Goal: Information Seeking & Learning: Understand process/instructions

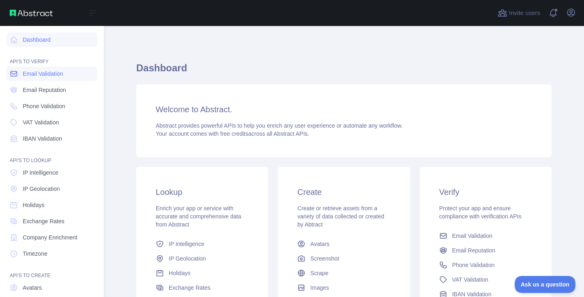
click at [53, 70] on span "Email Validation" at bounding box center [43, 74] width 40 height 8
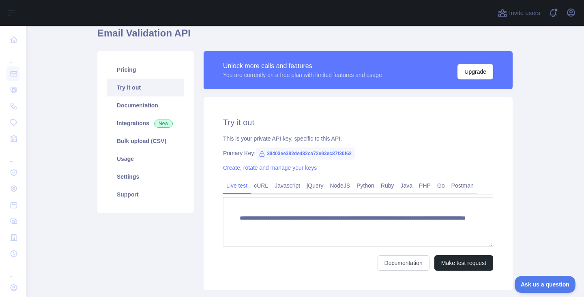
scroll to position [39, 0]
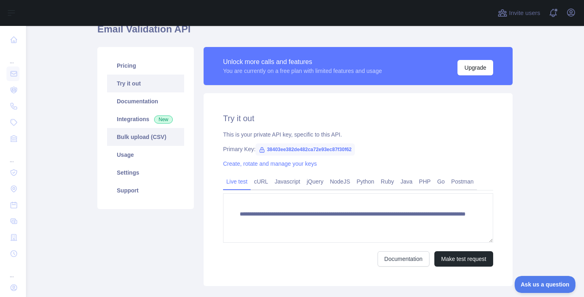
click at [138, 140] on link "Bulk upload (CSV)" at bounding box center [145, 137] width 77 height 18
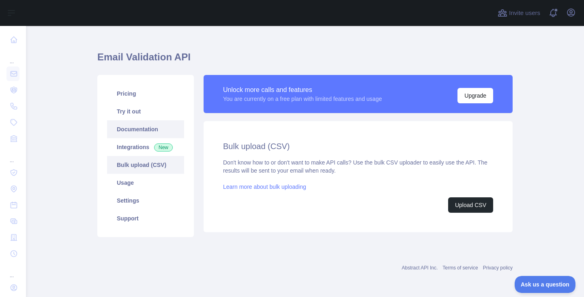
click at [145, 125] on link "Documentation" at bounding box center [145, 129] width 77 height 18
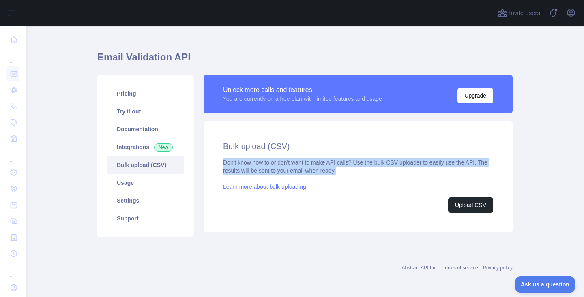
drag, startPoint x: 220, startPoint y: 163, endPoint x: 355, endPoint y: 172, distance: 135.3
click at [354, 172] on div "Don't know how to or don't want to make API calls? Use the bulk CSV uploader to…" at bounding box center [358, 185] width 270 height 54
click at [461, 206] on button "Upload CSV" at bounding box center [470, 204] width 45 height 15
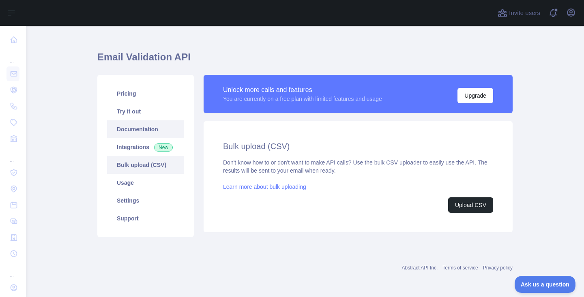
click at [141, 126] on link "Documentation" at bounding box center [145, 129] width 77 height 18
click at [135, 204] on link "Settings" at bounding box center [145, 201] width 77 height 18
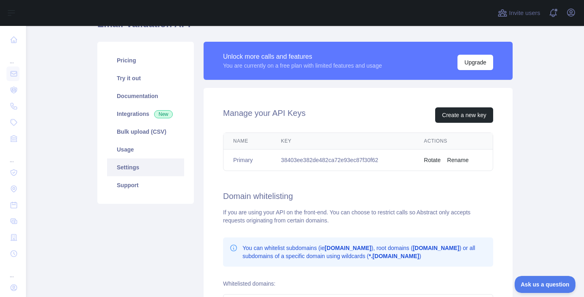
scroll to position [45, 0]
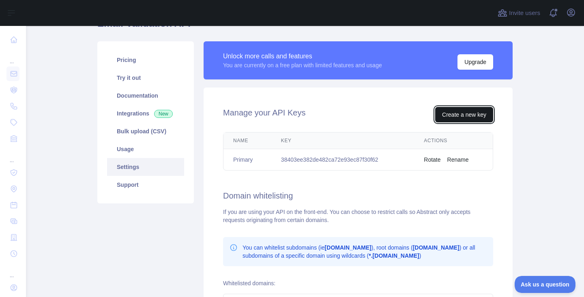
click at [462, 114] on button "Create a new key" at bounding box center [464, 114] width 58 height 15
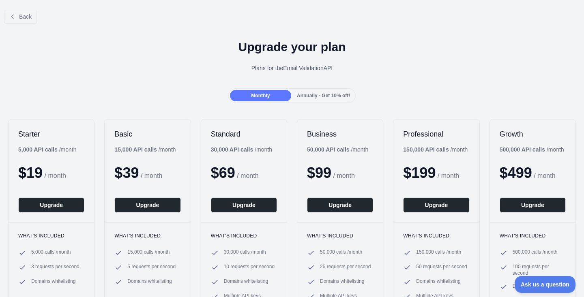
scroll to position [45, 0]
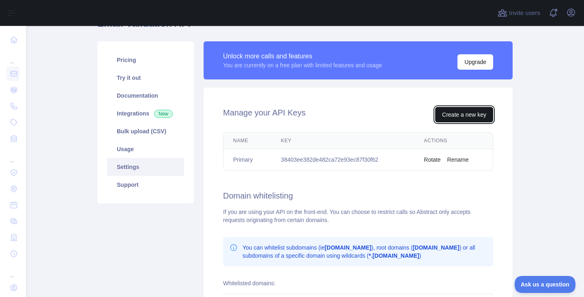
click at [463, 113] on button "Create a new key" at bounding box center [464, 114] width 58 height 15
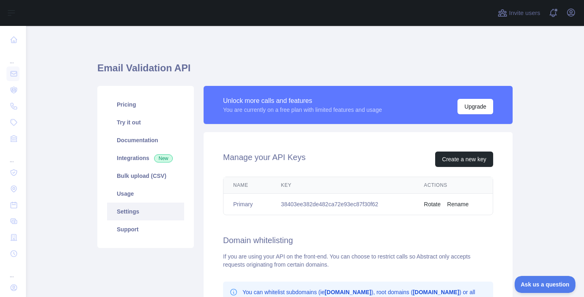
click at [310, 202] on td "38403ee382de482ca72e93ec87f30f62" at bounding box center [342, 204] width 143 height 21
click at [141, 192] on link "Usage" at bounding box center [145, 194] width 77 height 18
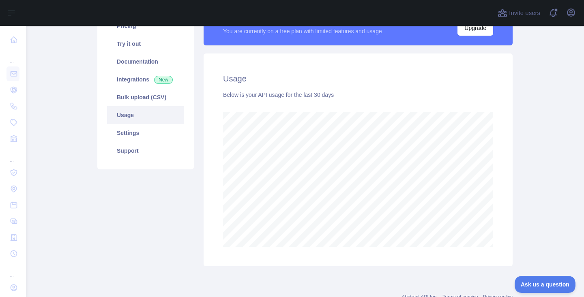
scroll to position [62, 0]
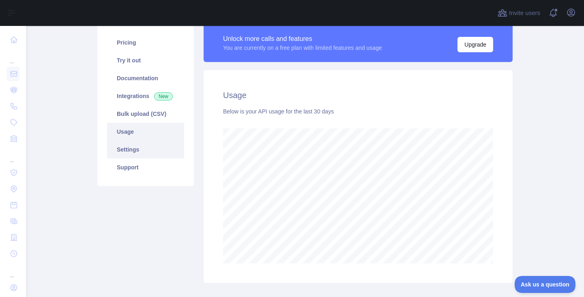
click at [133, 150] on link "Settings" at bounding box center [145, 150] width 77 height 18
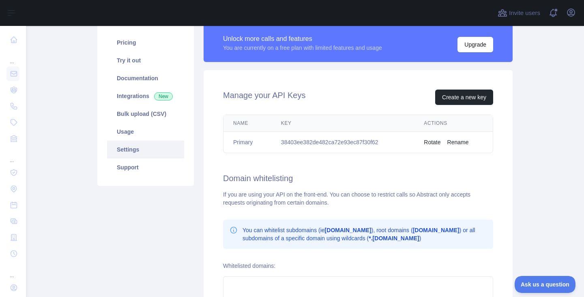
click at [321, 143] on td "38403ee382de482ca72e93ec87f30f62" at bounding box center [342, 142] width 143 height 21
click at [317, 165] on div "Manage your API Keys Create a new key Name Key Actions Primary 38403ee382de482c…" at bounding box center [357, 215] width 309 height 290
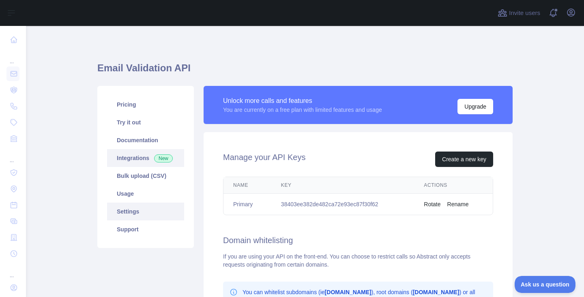
click at [132, 152] on link "Integrations New" at bounding box center [145, 158] width 77 height 18
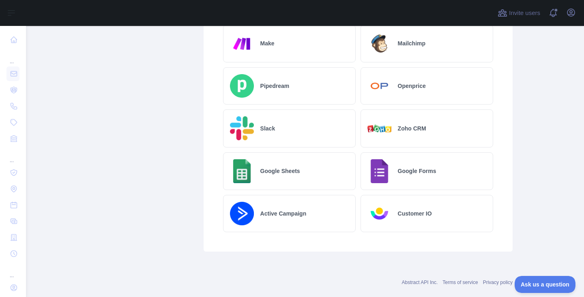
scroll to position [456, 0]
click at [274, 173] on h2 "Google Sheets" at bounding box center [280, 171] width 40 height 8
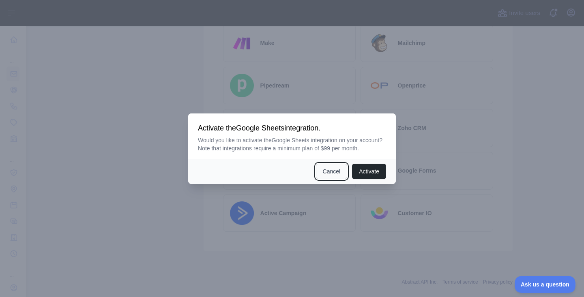
click at [333, 178] on button "Cancel" at bounding box center [332, 171] width 32 height 15
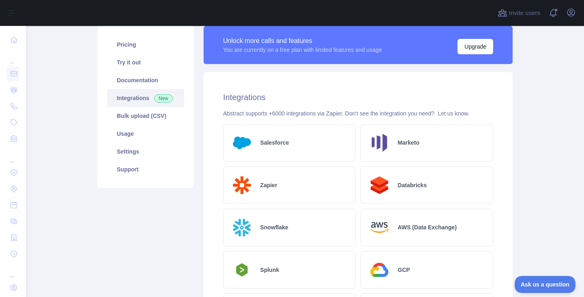
scroll to position [51, 0]
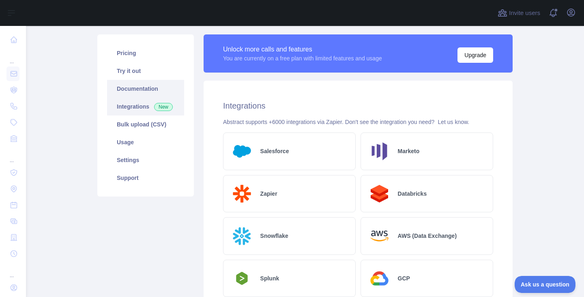
click at [131, 92] on link "Documentation" at bounding box center [145, 89] width 77 height 18
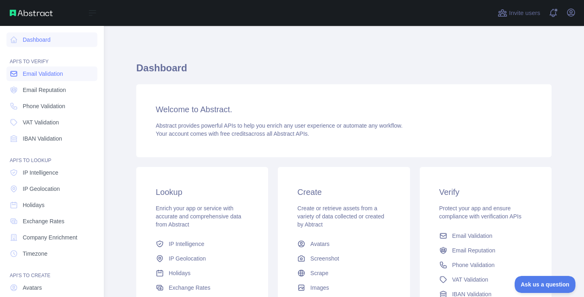
click at [42, 72] on span "Email Validation" at bounding box center [43, 74] width 40 height 8
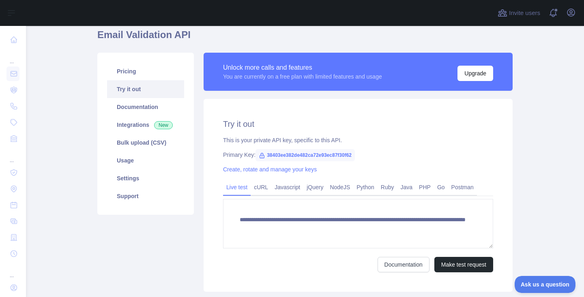
scroll to position [50, 0]
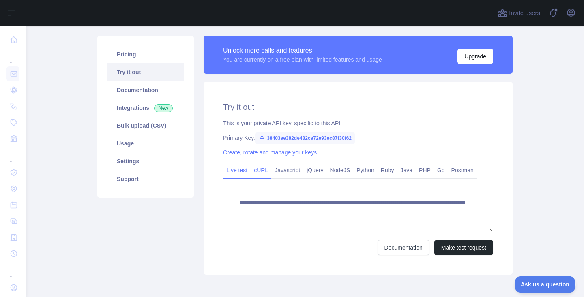
click at [258, 168] on link "cURL" at bounding box center [261, 170] width 21 height 13
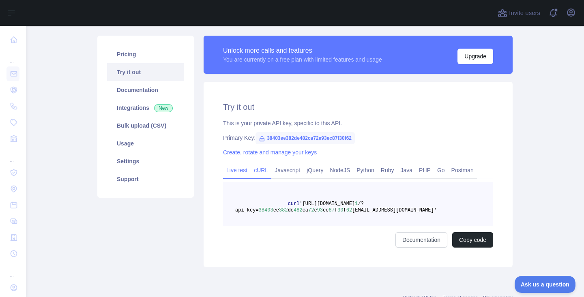
click at [235, 169] on link "Live test" at bounding box center [237, 170] width 28 height 13
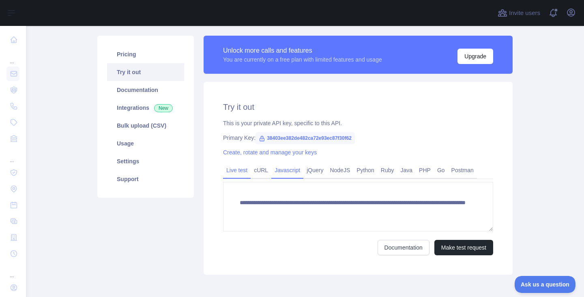
click at [294, 171] on link "Javascript" at bounding box center [287, 170] width 32 height 13
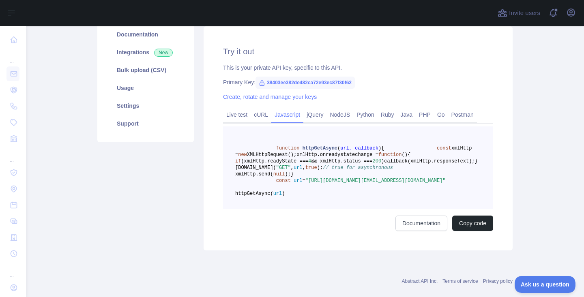
scroll to position [114, 0]
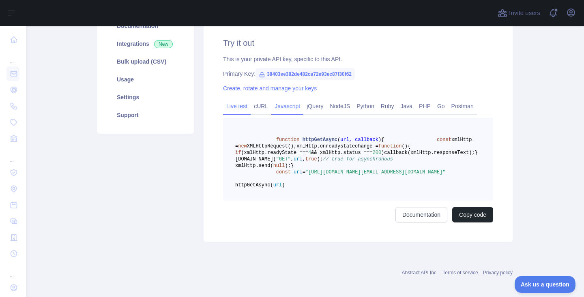
click at [229, 105] on link "Live test" at bounding box center [237, 106] width 28 height 13
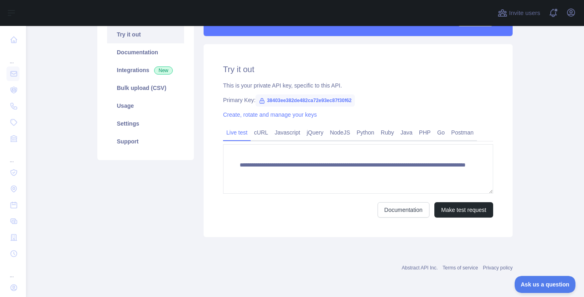
scroll to position [88, 0]
click at [139, 100] on link "Usage" at bounding box center [145, 106] width 77 height 18
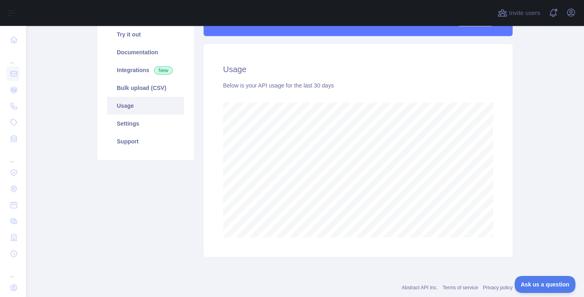
scroll to position [271, 552]
